Goal: Find specific page/section: Find specific page/section

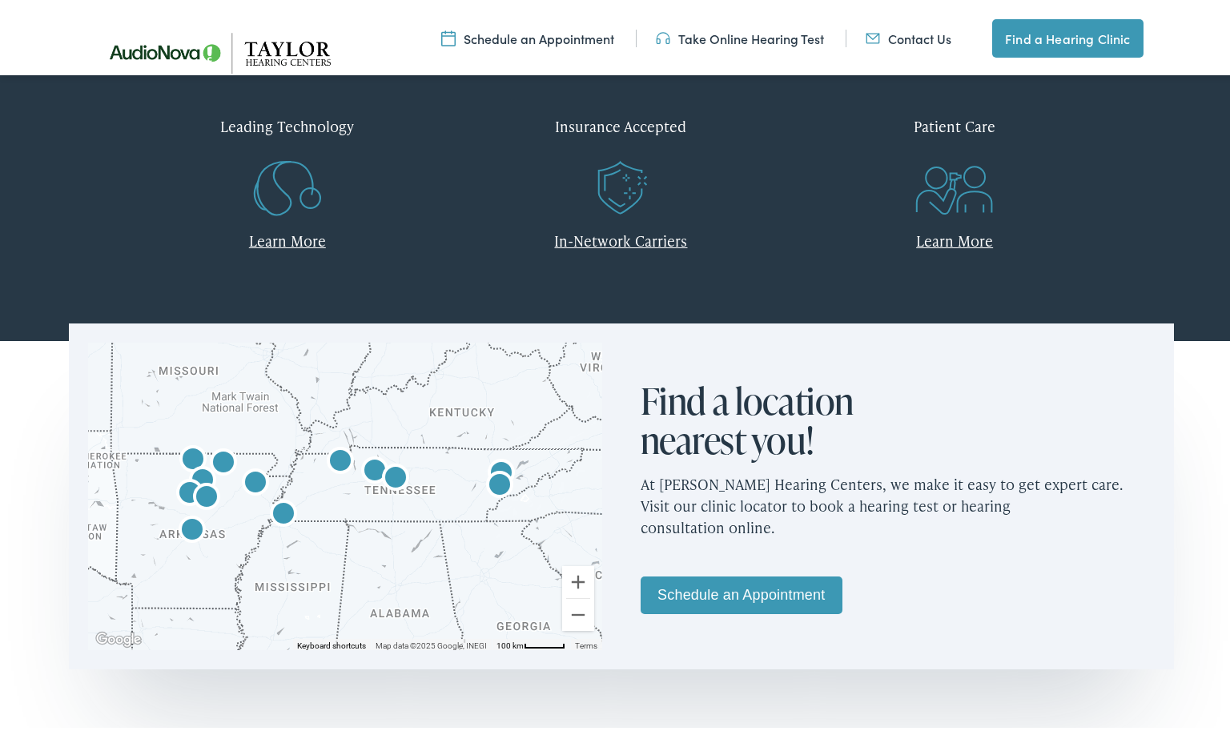
scroll to position [801, 0]
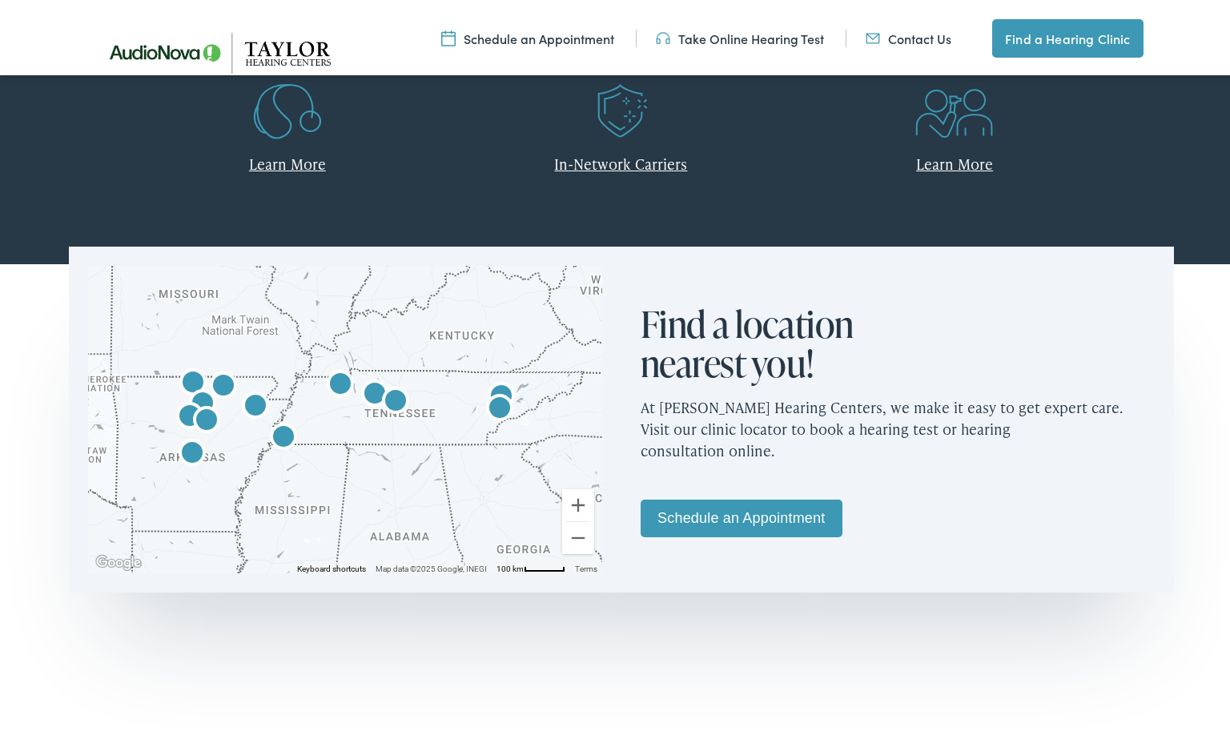
click at [195, 397] on img "AudioNova" at bounding box center [190, 415] width 38 height 38
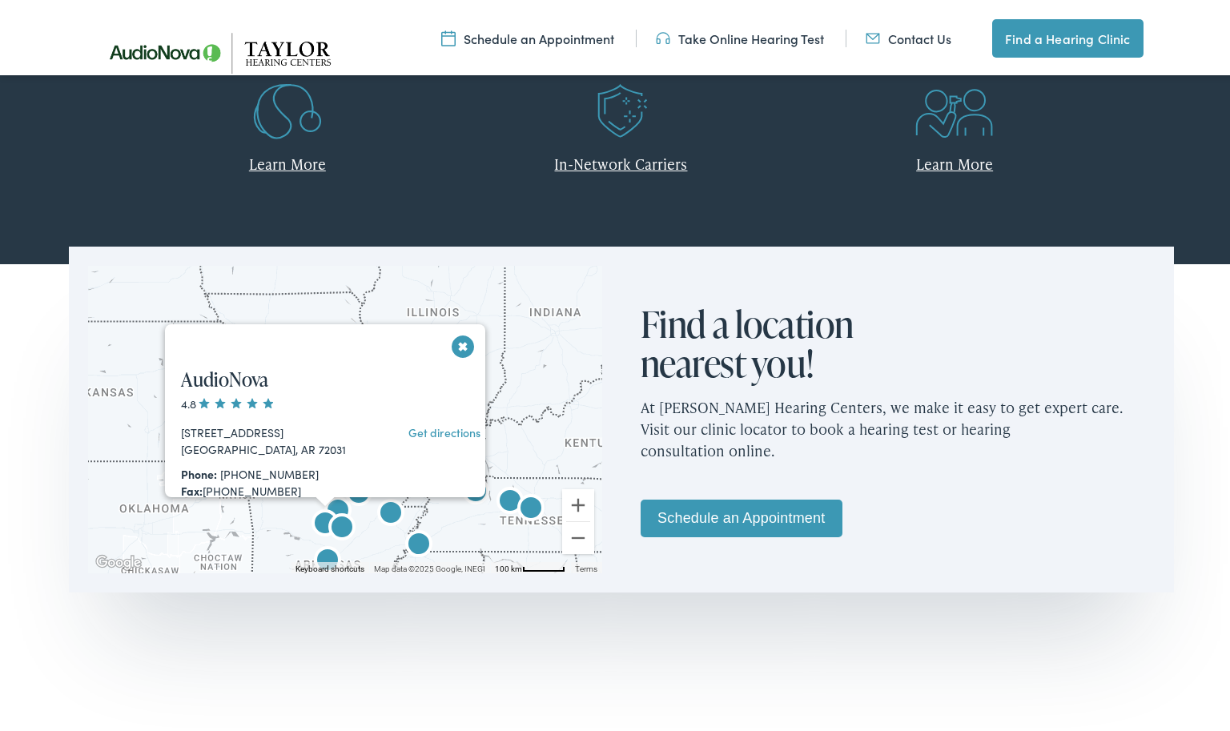
click at [313, 516] on img "AudioNova" at bounding box center [325, 522] width 38 height 38
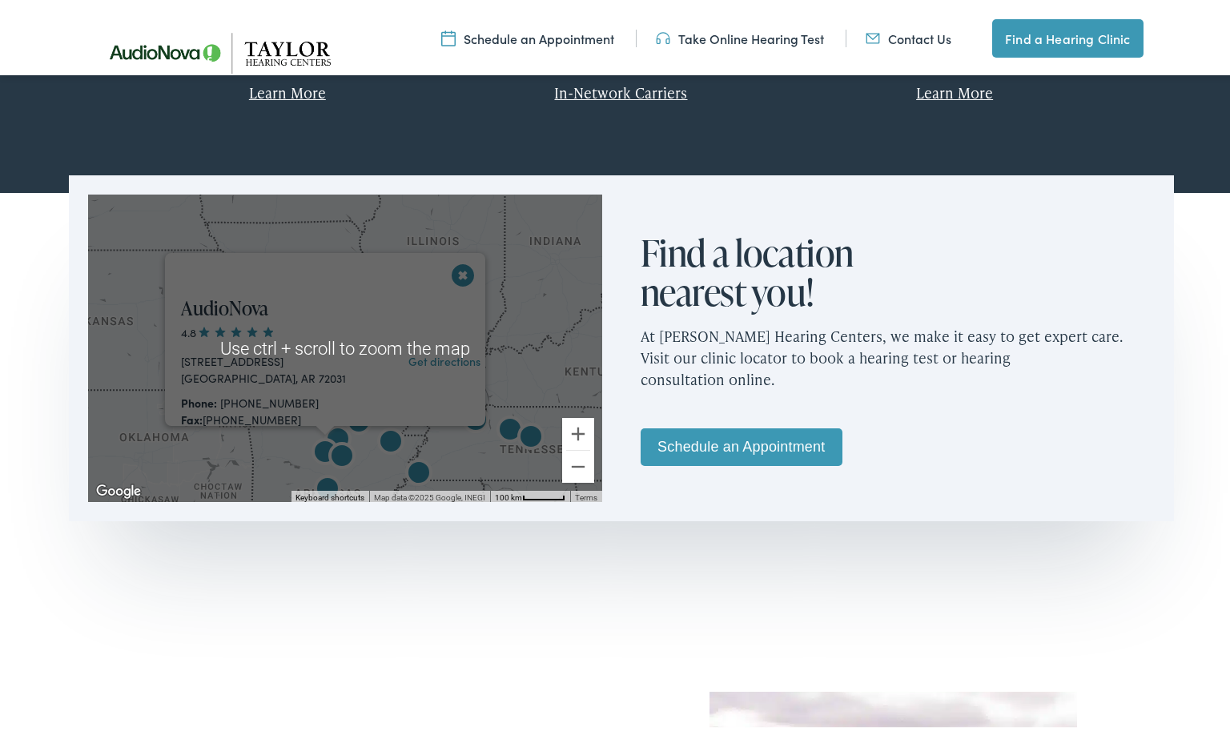
scroll to position [881, 0]
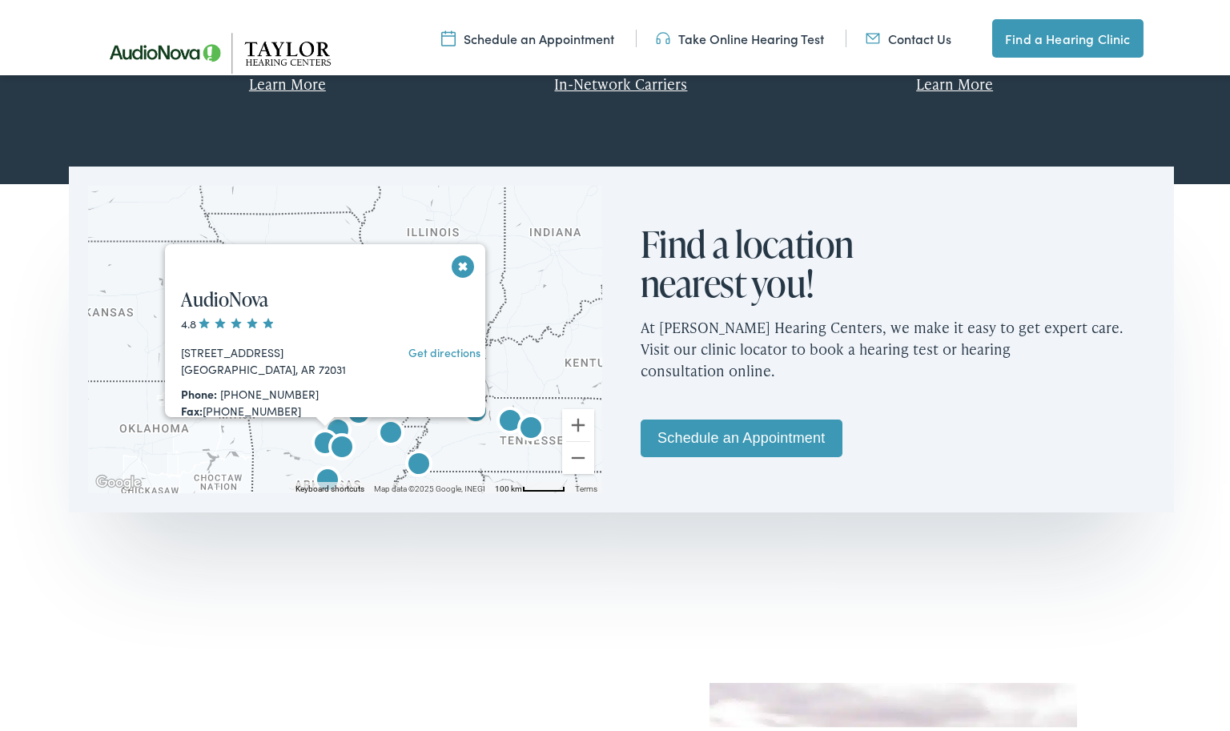
click at [334, 444] on img "AudioNova" at bounding box center [342, 446] width 38 height 38
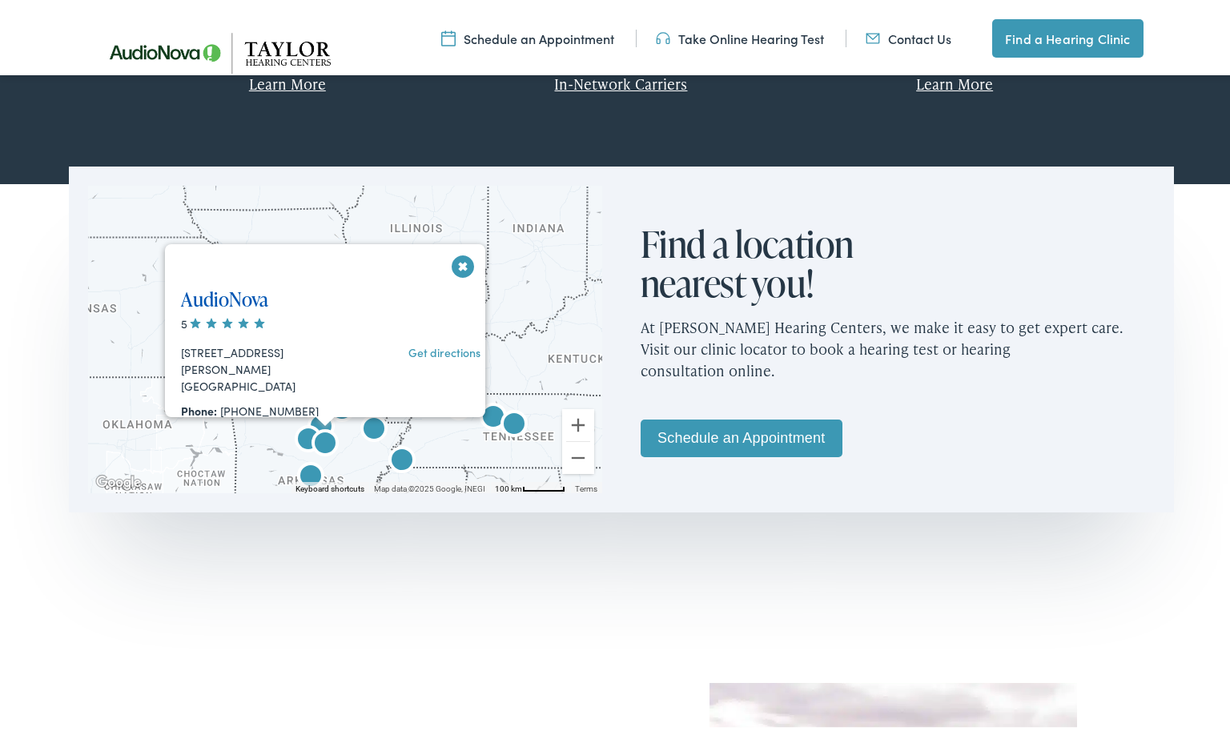
click at [245, 302] on link "AudioNova" at bounding box center [224, 296] width 87 height 26
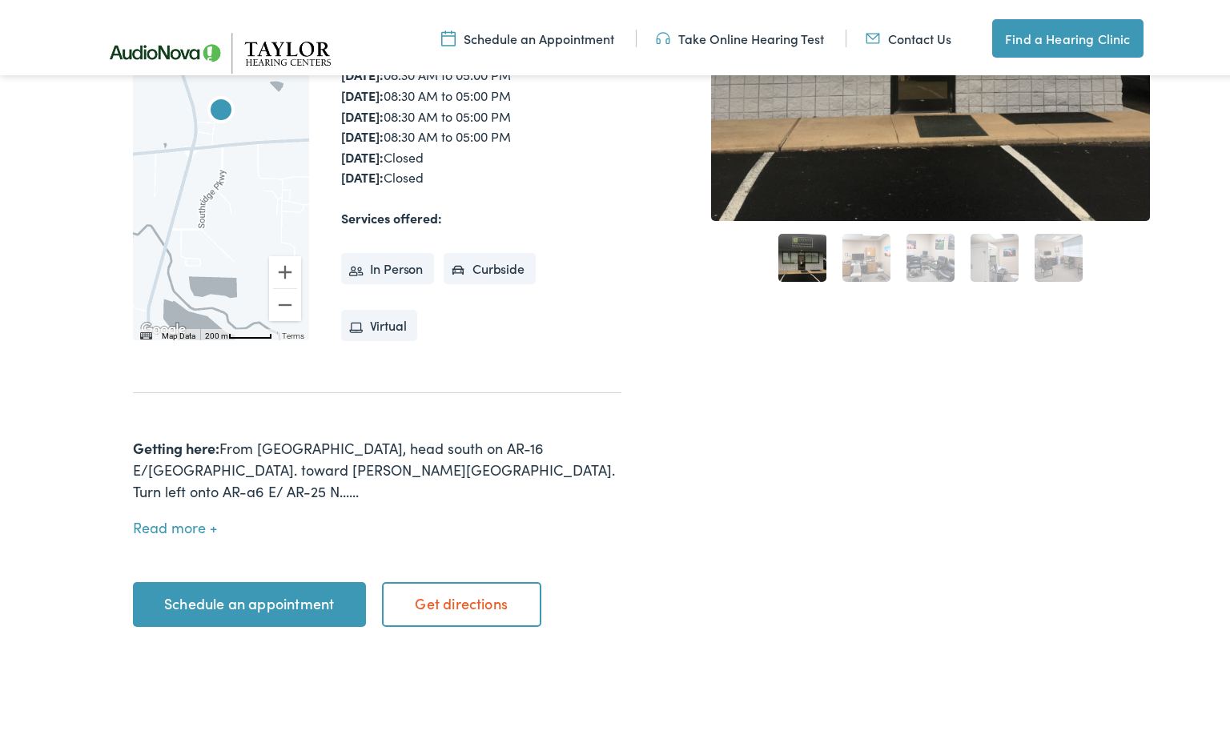
scroll to position [481, 0]
